Goal: Information Seeking & Learning: Learn about a topic

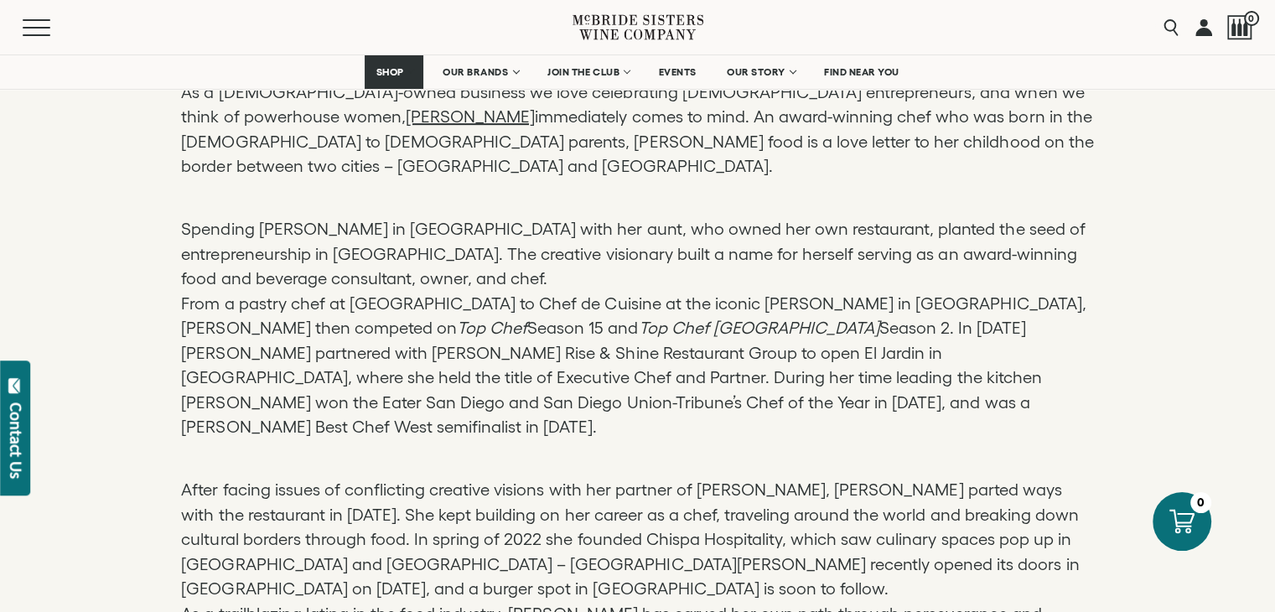
scroll to position [922, 0]
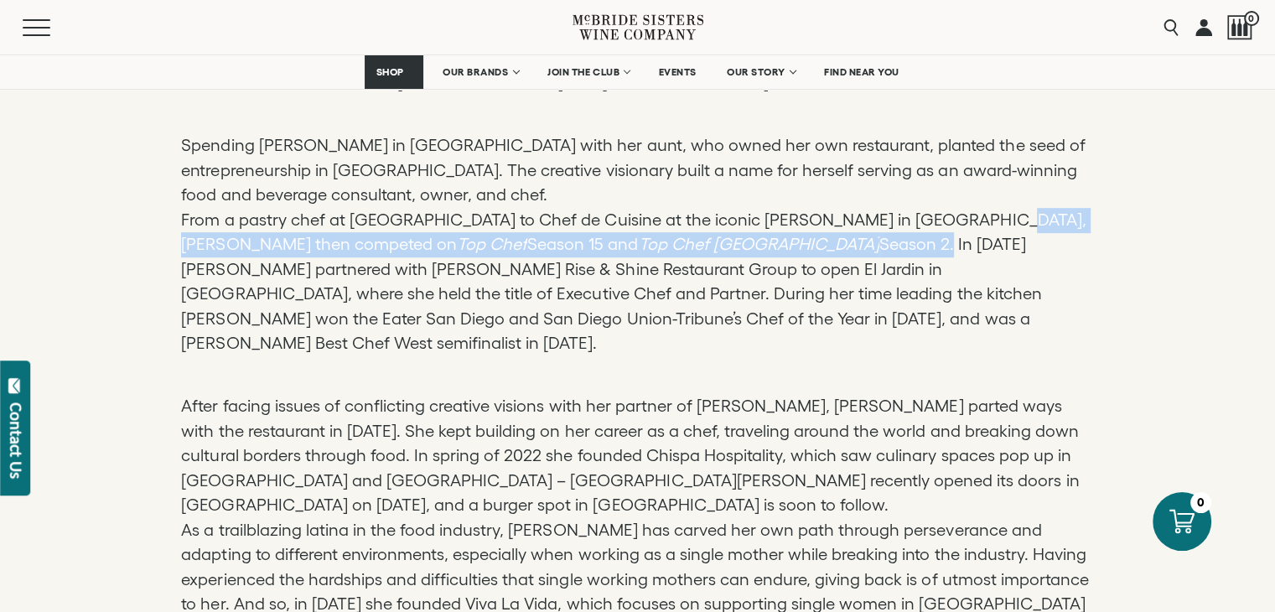
drag, startPoint x: 908, startPoint y: 222, endPoint x: 536, endPoint y: 228, distance: 371.3
click at [536, 228] on p "Spending [PERSON_NAME] in [GEOGRAPHIC_DATA] with her aunt, who owned her own re…" at bounding box center [637, 232] width 912 height 247
copy p "competed on Top Chef Season 15 and Top Chef Mexico Season 2"
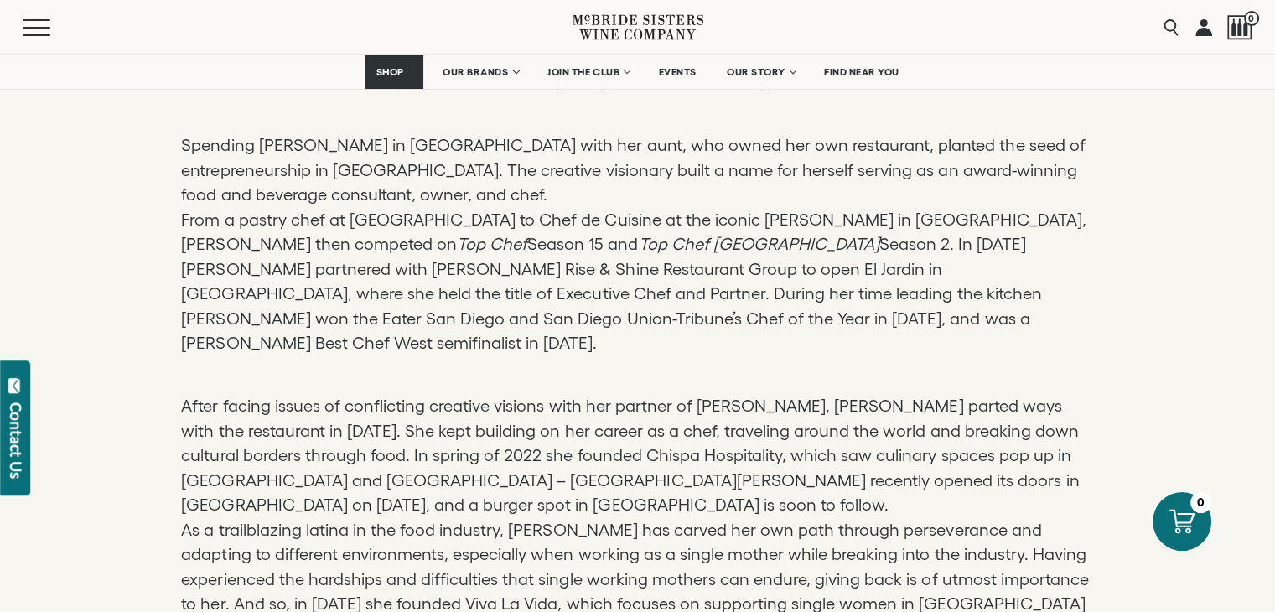
click at [599, 296] on p "Spending [PERSON_NAME] in [GEOGRAPHIC_DATA] with her aunt, who owned her own re…" at bounding box center [637, 232] width 912 height 247
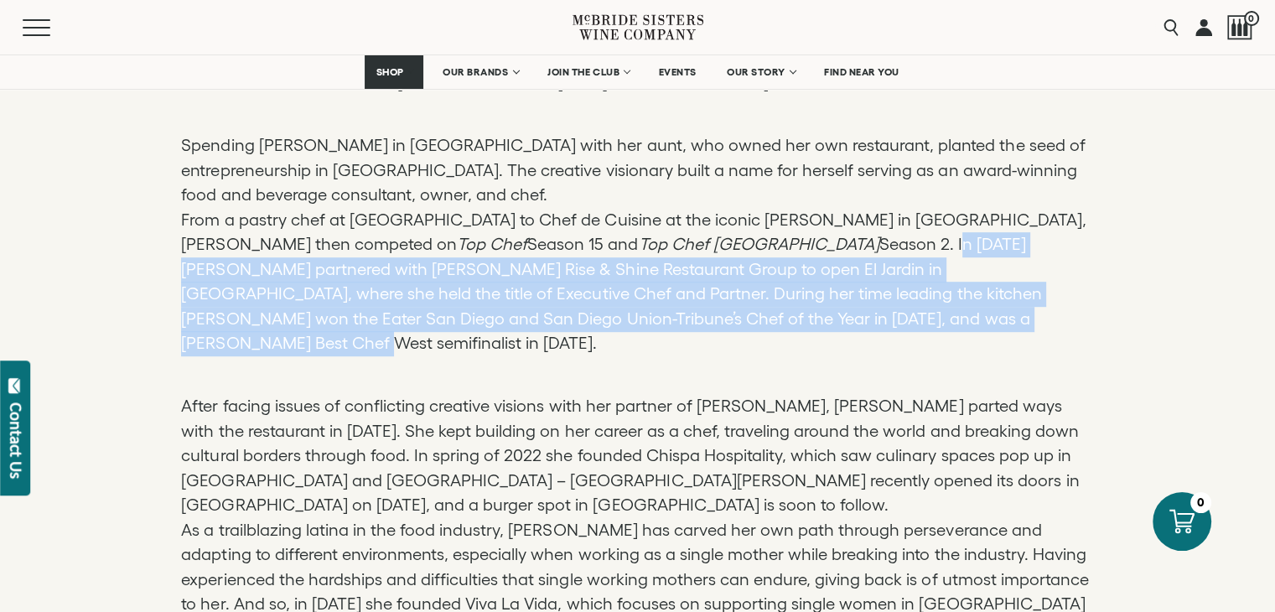
drag, startPoint x: 545, startPoint y: 222, endPoint x: 861, endPoint y: 289, distance: 323.8
click at [861, 287] on p "Spending [PERSON_NAME] in [GEOGRAPHIC_DATA] with her aunt, who owned her own re…" at bounding box center [637, 232] width 912 height 247
copy p "In [DATE] [PERSON_NAME] partnered with [PERSON_NAME] Rise & Shine Restaurant Gr…"
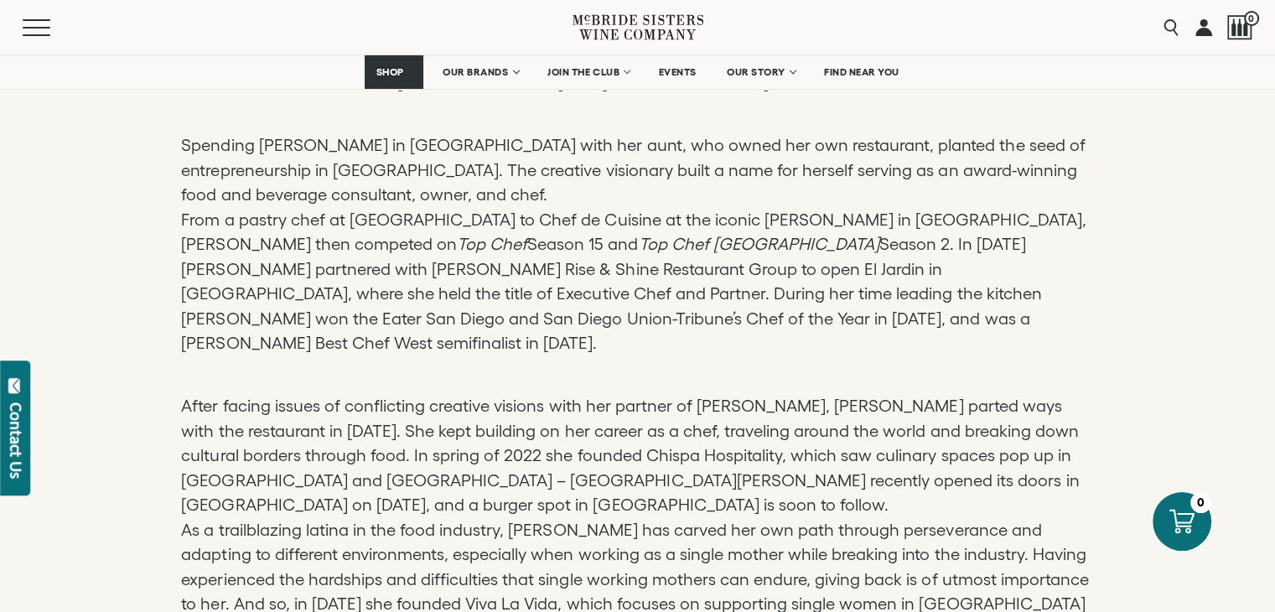
click at [401, 385] on p "After facing issues of conflicting creative visions with her partner of [PERSON…" at bounding box center [637, 555] width 912 height 371
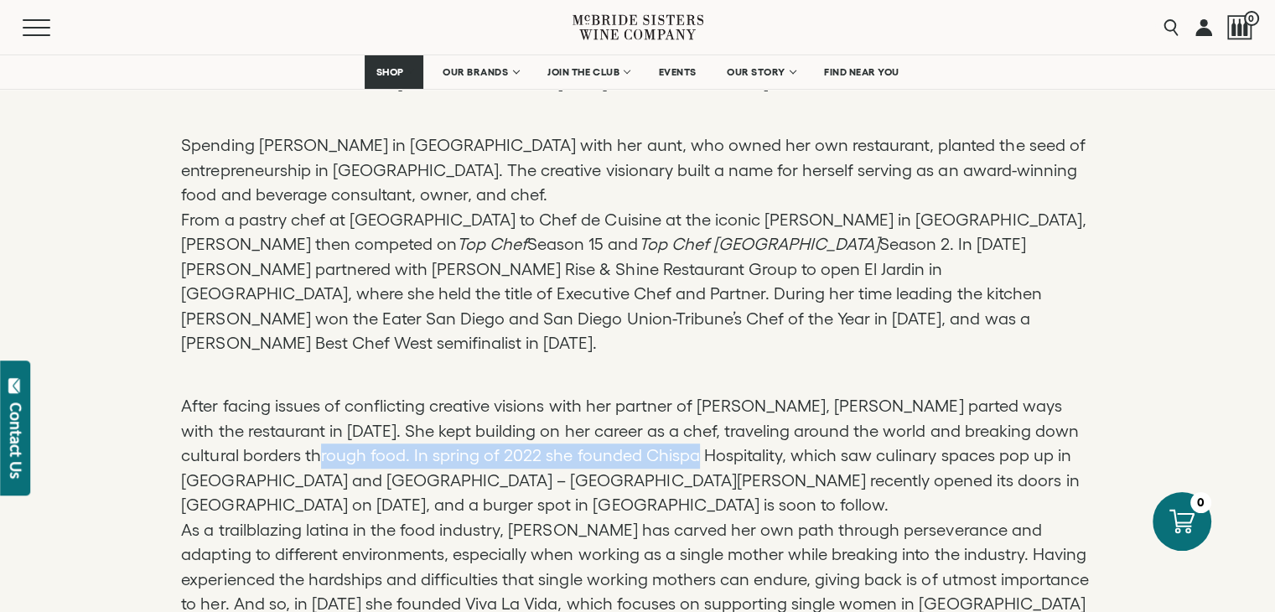
drag, startPoint x: 246, startPoint y: 405, endPoint x: 590, endPoint y: 416, distance: 344.6
click at [590, 416] on p "After facing issues of conflicting creative visions with her partner of [PERSON…" at bounding box center [637, 555] width 912 height 371
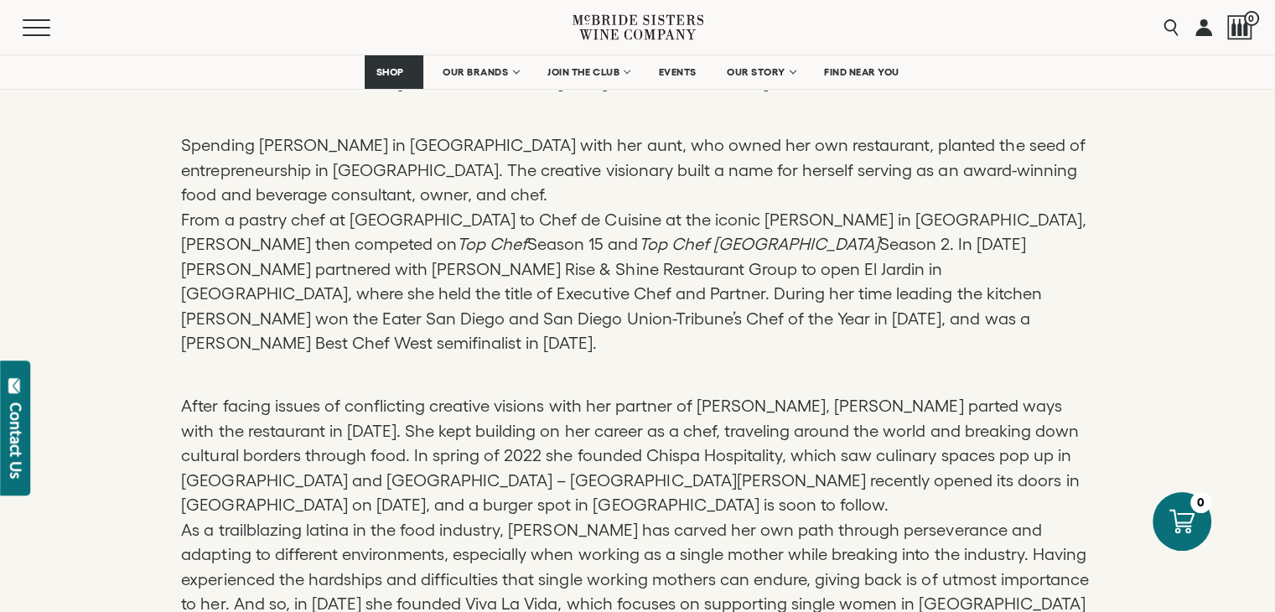
click at [537, 454] on p "After facing issues of conflicting creative visions with her partner of [PERSON…" at bounding box center [637, 555] width 912 height 371
drag, startPoint x: 314, startPoint y: 403, endPoint x: 588, endPoint y: 410, distance: 274.1
click at [588, 410] on p "After facing issues of conflicting creative visions with her partner of [PERSON…" at bounding box center [637, 555] width 912 height 371
copy p "2022 she founded Chispa Hospitality"
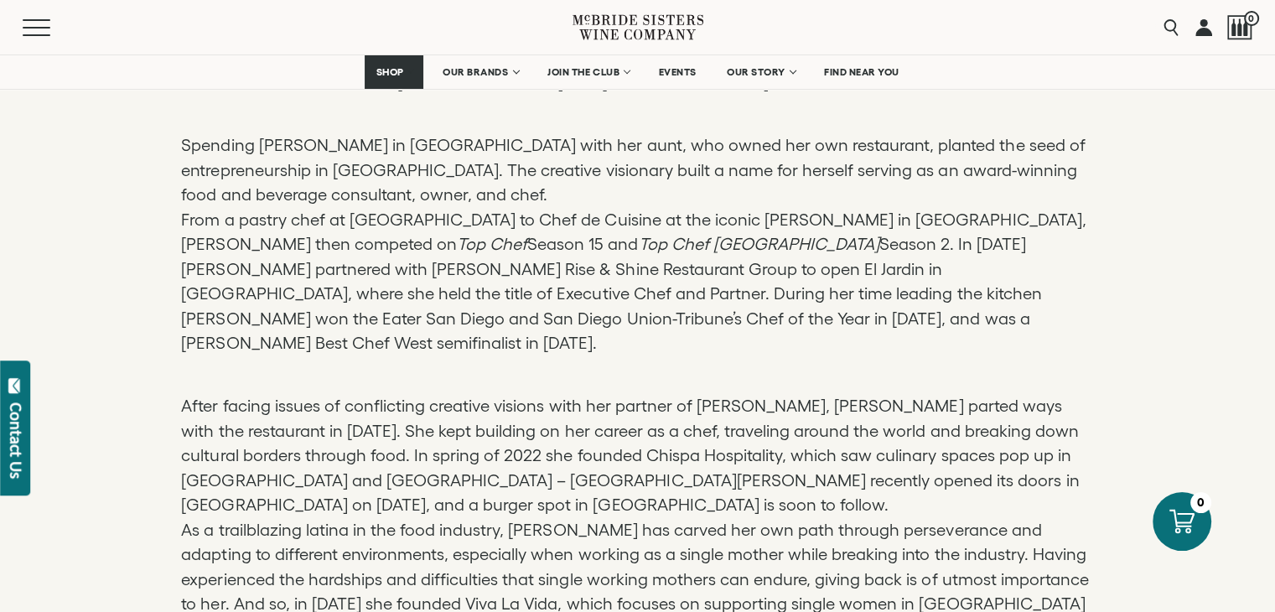
scroll to position [1006, 0]
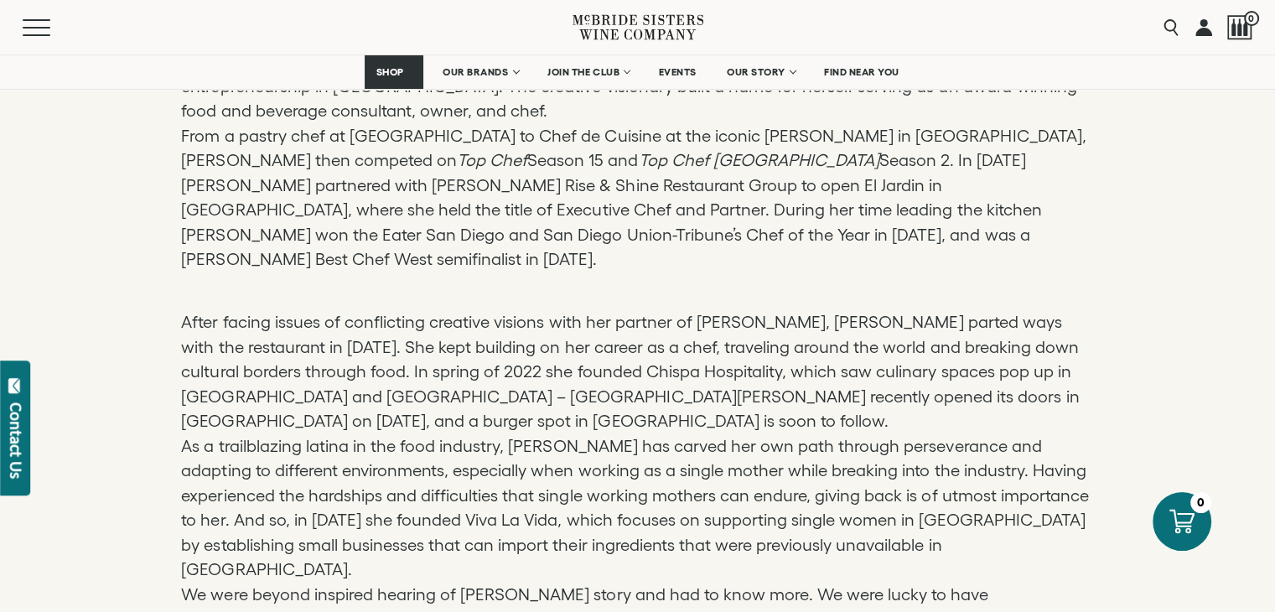
click at [261, 353] on p "After facing issues of conflicting creative visions with her partner of [PERSON…" at bounding box center [637, 471] width 912 height 371
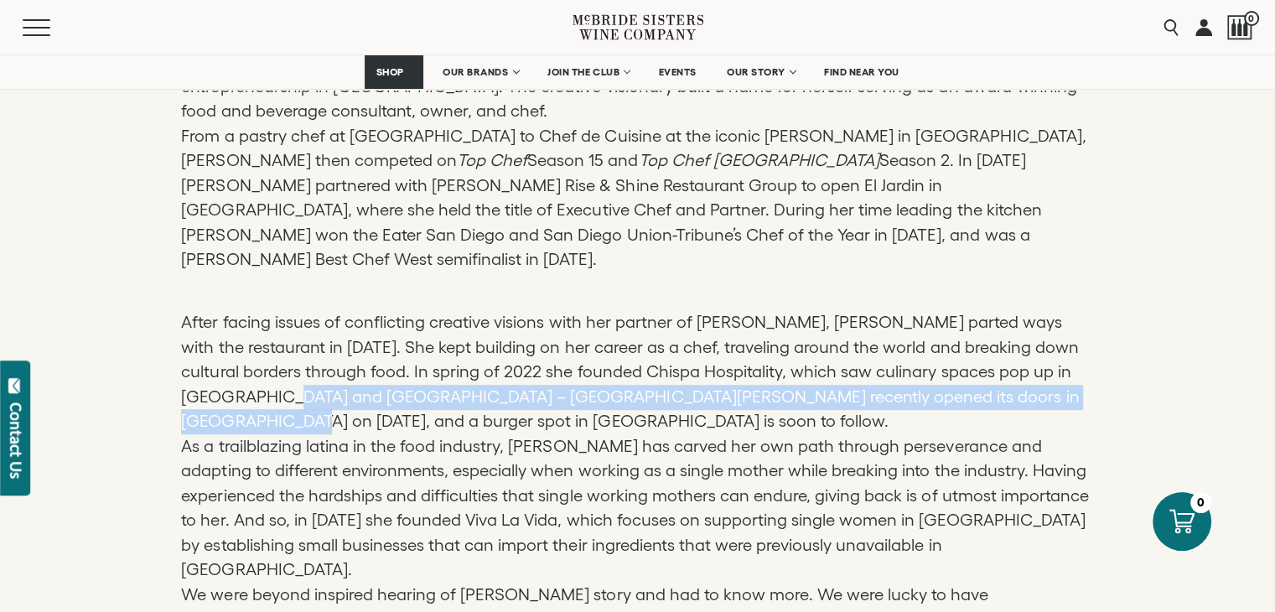
drag, startPoint x: 189, startPoint y: 354, endPoint x: 1000, endPoint y: 359, distance: 810.3
click at [1000, 359] on p "After facing issues of conflicting creative visions with her partner of [PERSON…" at bounding box center [637, 471] width 912 height 371
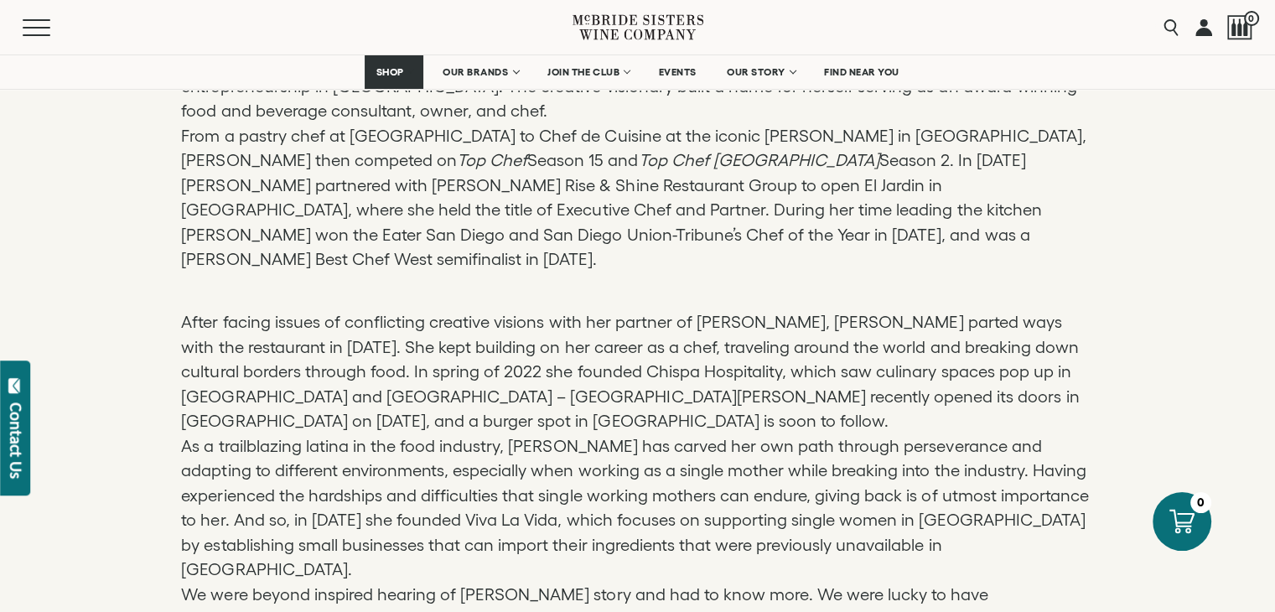
click at [314, 365] on p "After facing issues of conflicting creative visions with her partner of [PERSON…" at bounding box center [637, 471] width 912 height 371
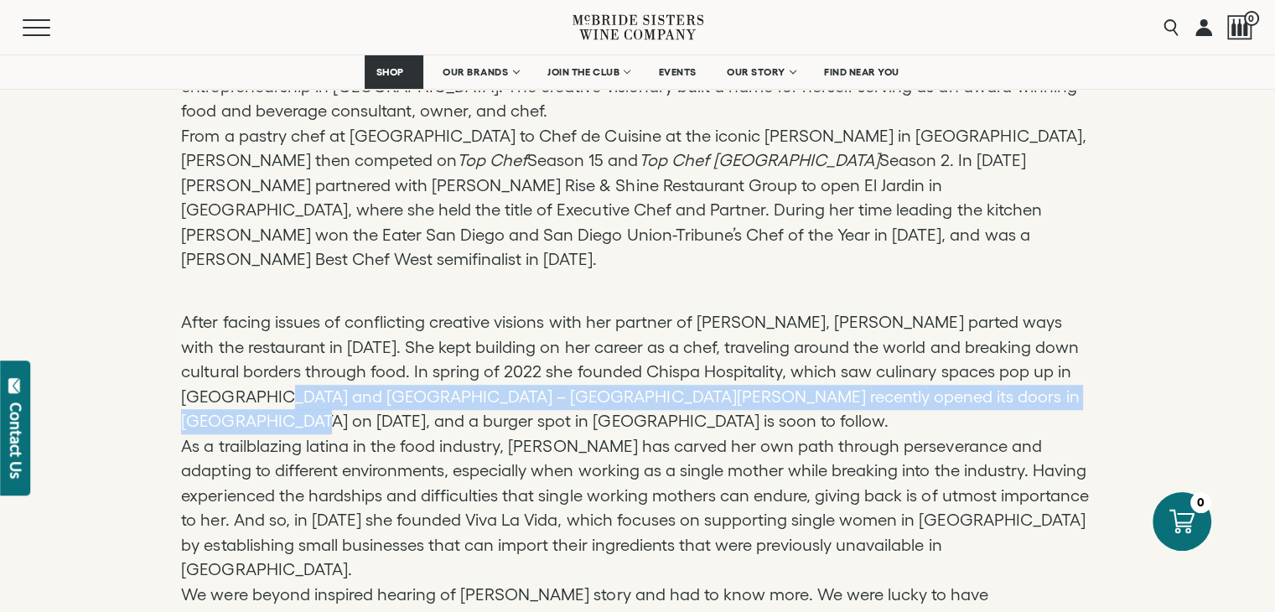
drag, startPoint x: 181, startPoint y: 346, endPoint x: 1002, endPoint y: 349, distance: 821.2
click at [1002, 349] on p "After facing issues of conflicting creative visions with her partner of [PERSON…" at bounding box center [637, 471] width 912 height 371
copy p "[GEOGRAPHIC_DATA][PERSON_NAME] recently opened its doors in [GEOGRAPHIC_DATA] o…"
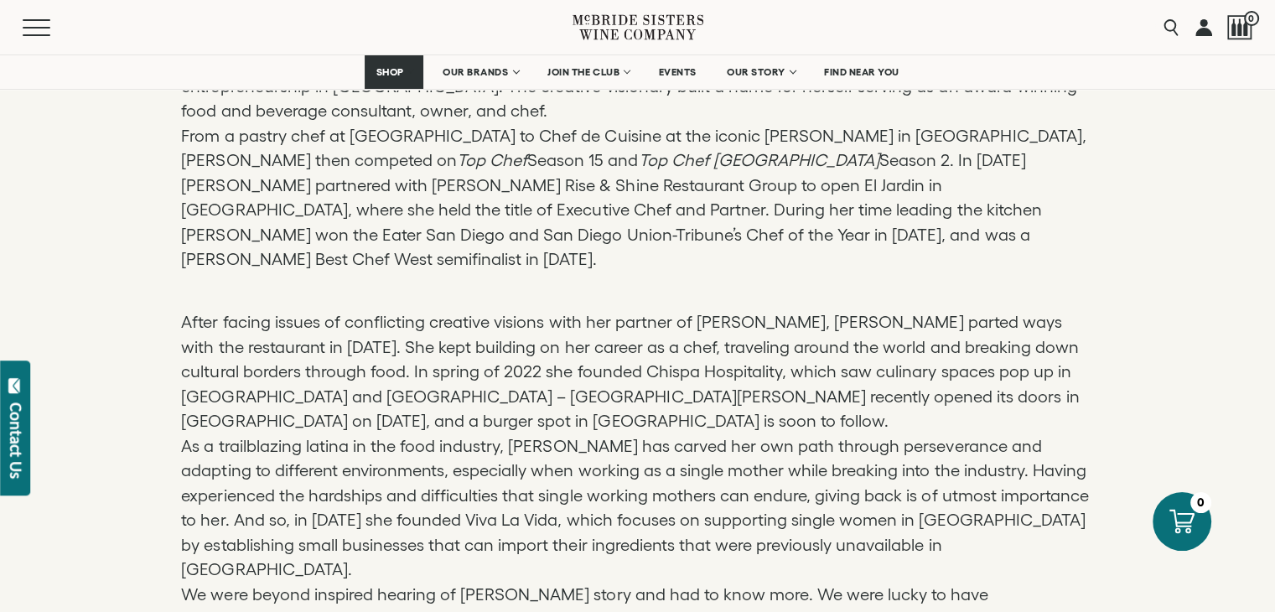
click at [758, 372] on p "After facing issues of conflicting creative visions with her partner of [PERSON…" at bounding box center [637, 471] width 912 height 371
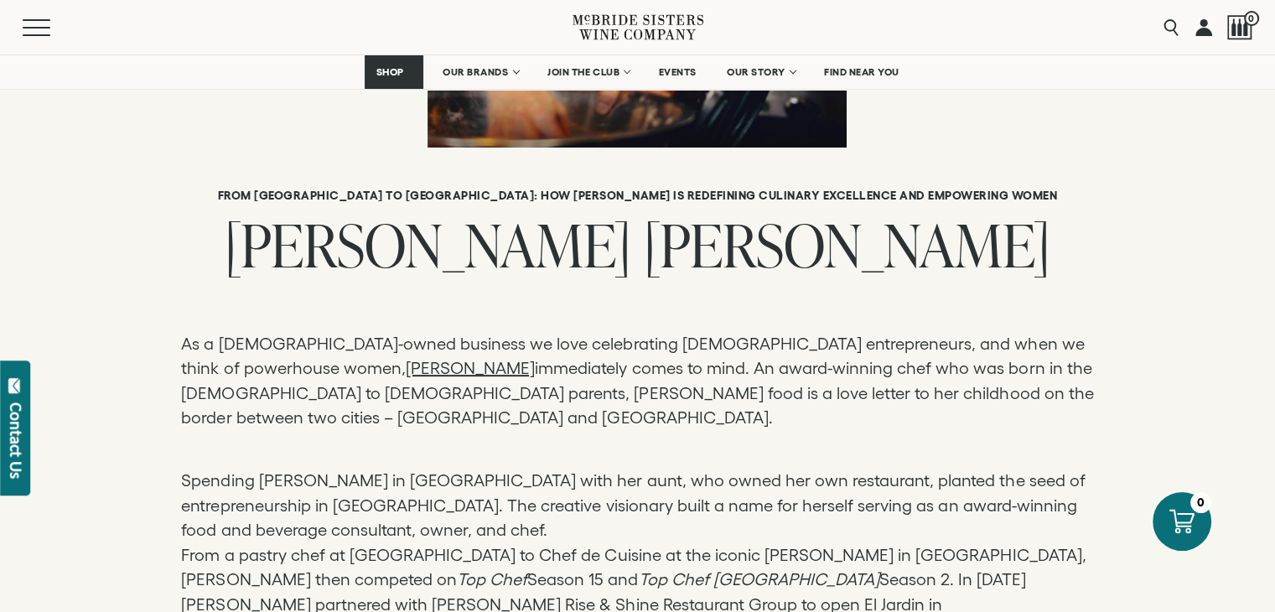
scroll to position [0, 0]
